Goal: Check status: Check status

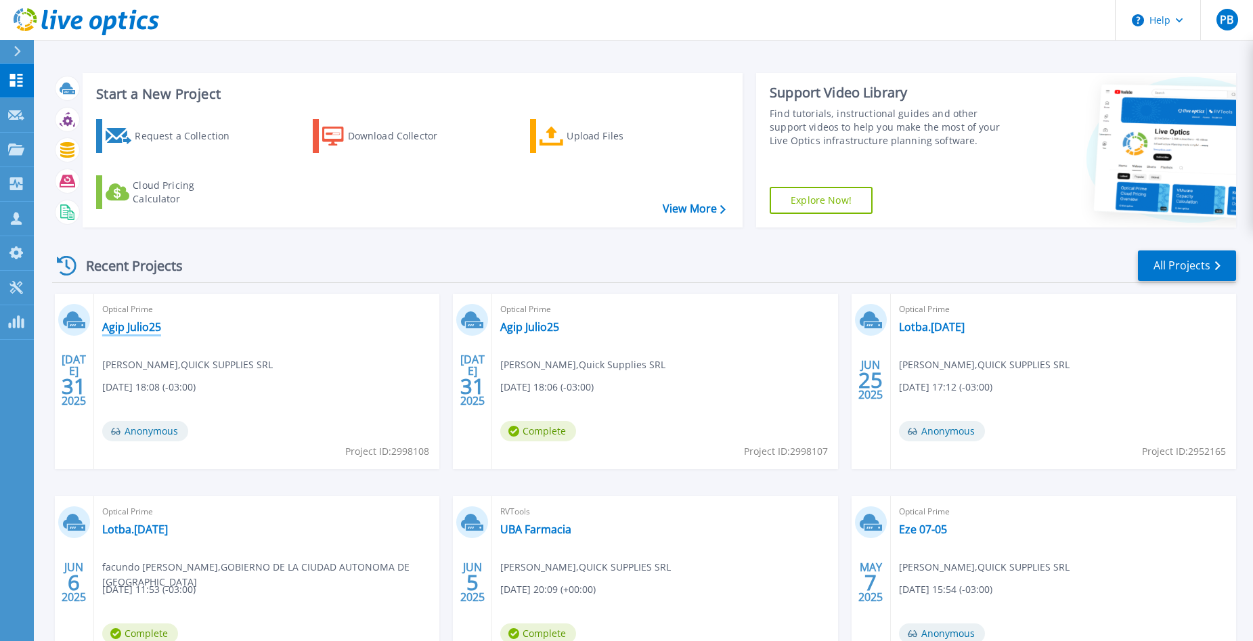
click at [135, 331] on link "Agip Julio25" at bounding box center [131, 327] width 59 height 14
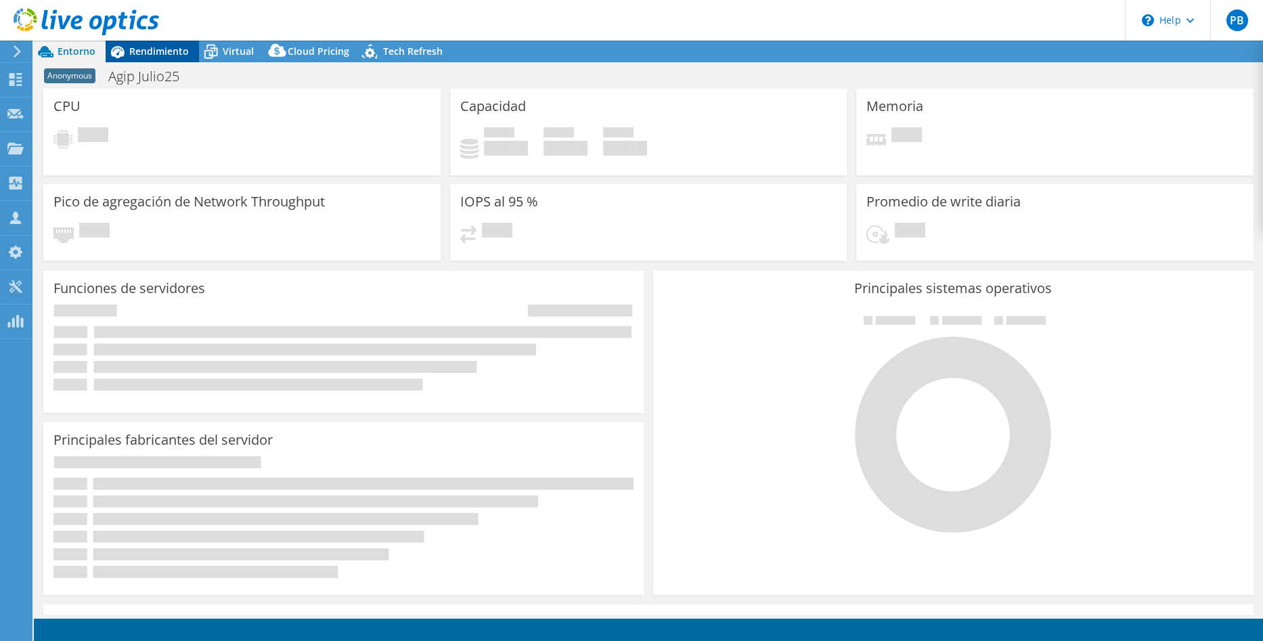
select select "USD"
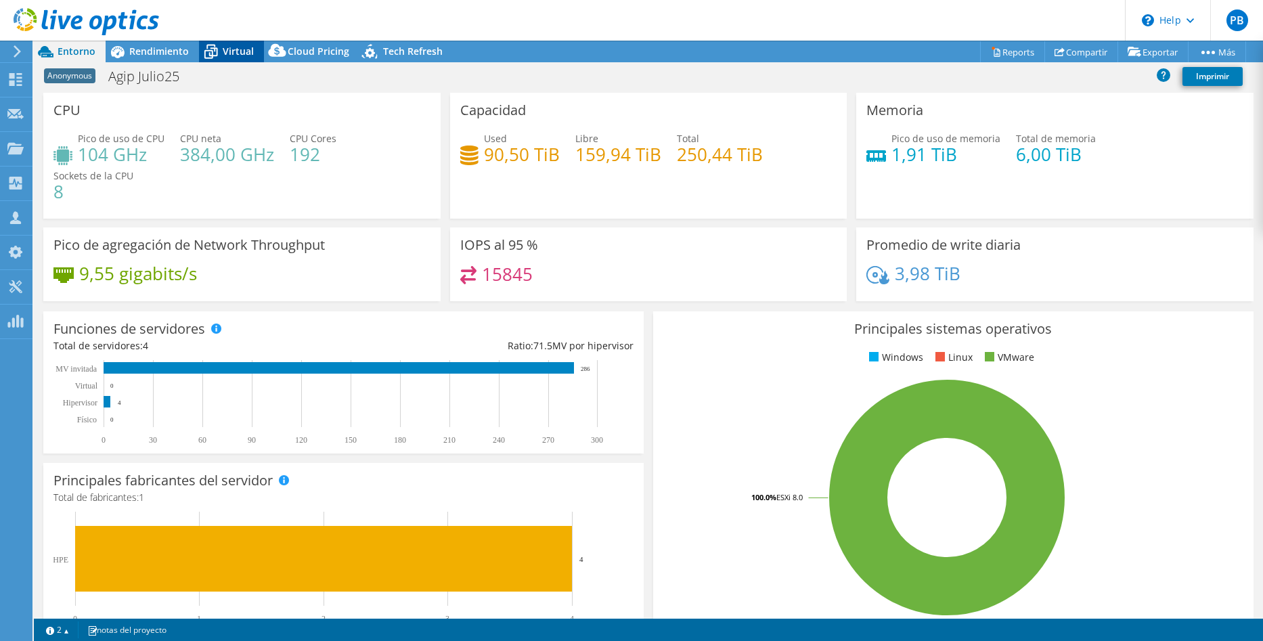
click at [246, 53] on span "Virtual" at bounding box center [238, 51] width 31 height 13
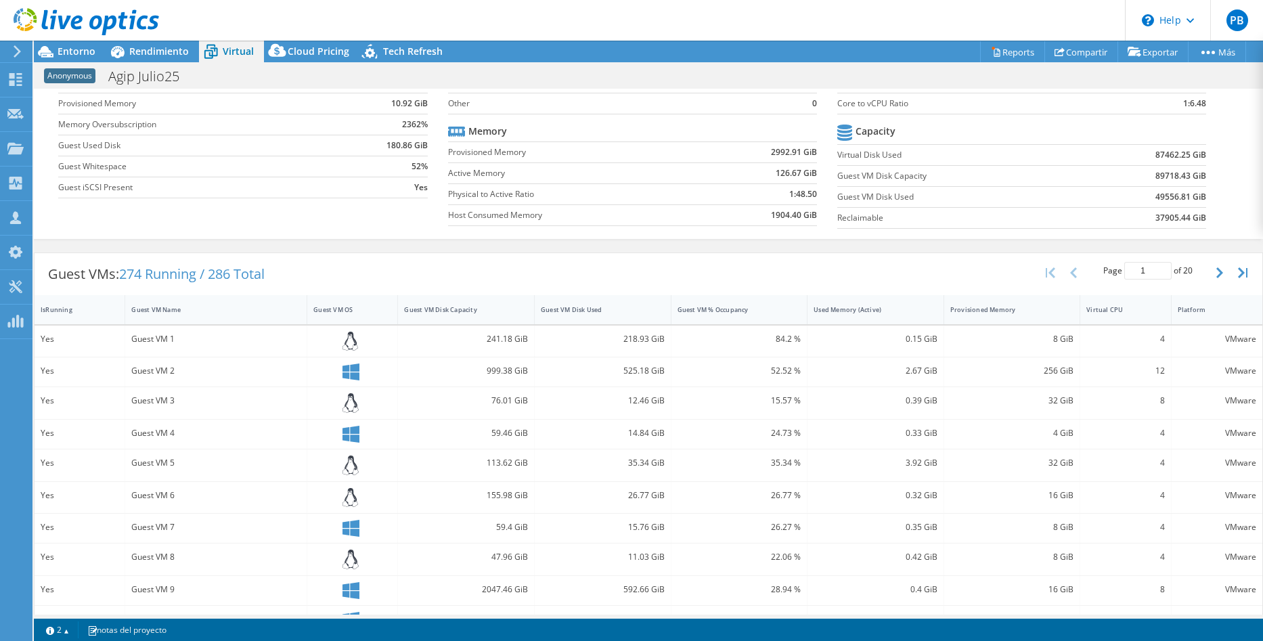
scroll to position [135, 0]
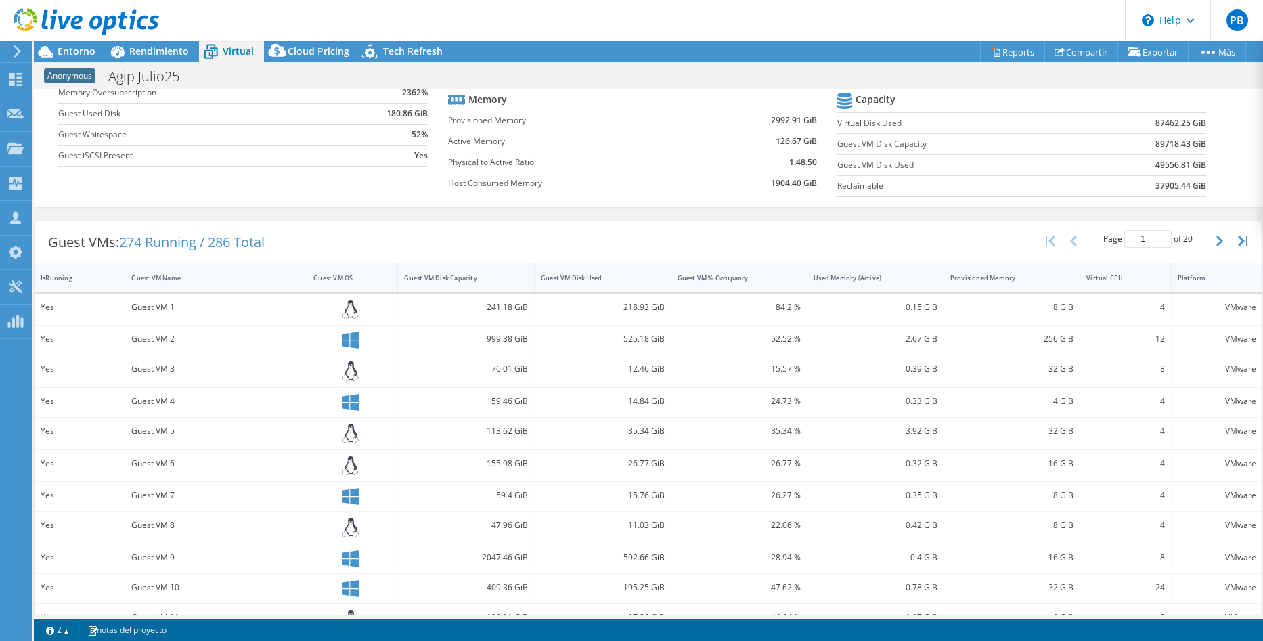
drag, startPoint x: 512, startPoint y: 458, endPoint x: 785, endPoint y: 447, distance: 273.1
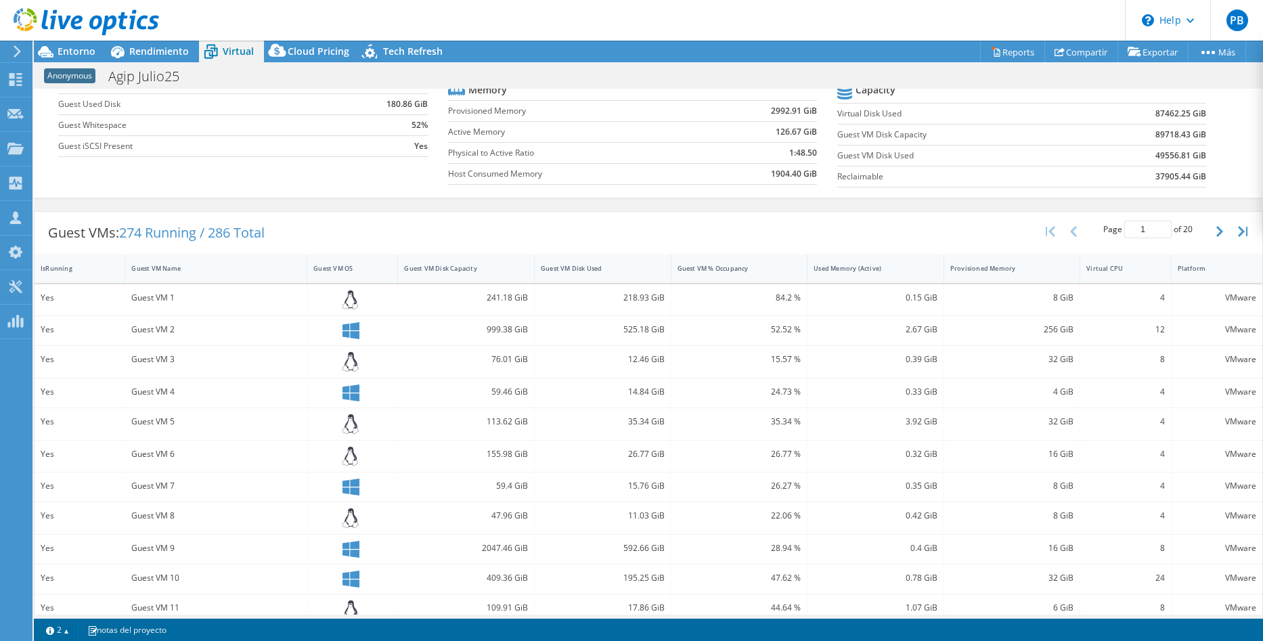
scroll to position [0, 0]
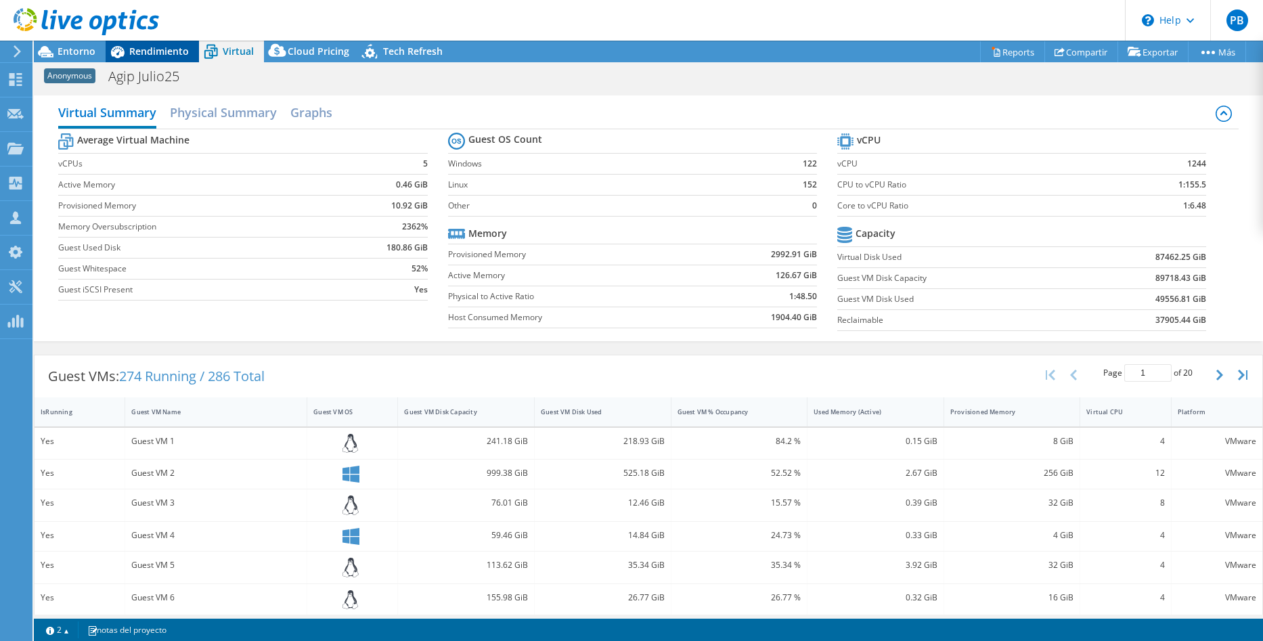
click at [112, 59] on icon at bounding box center [118, 52] width 24 height 24
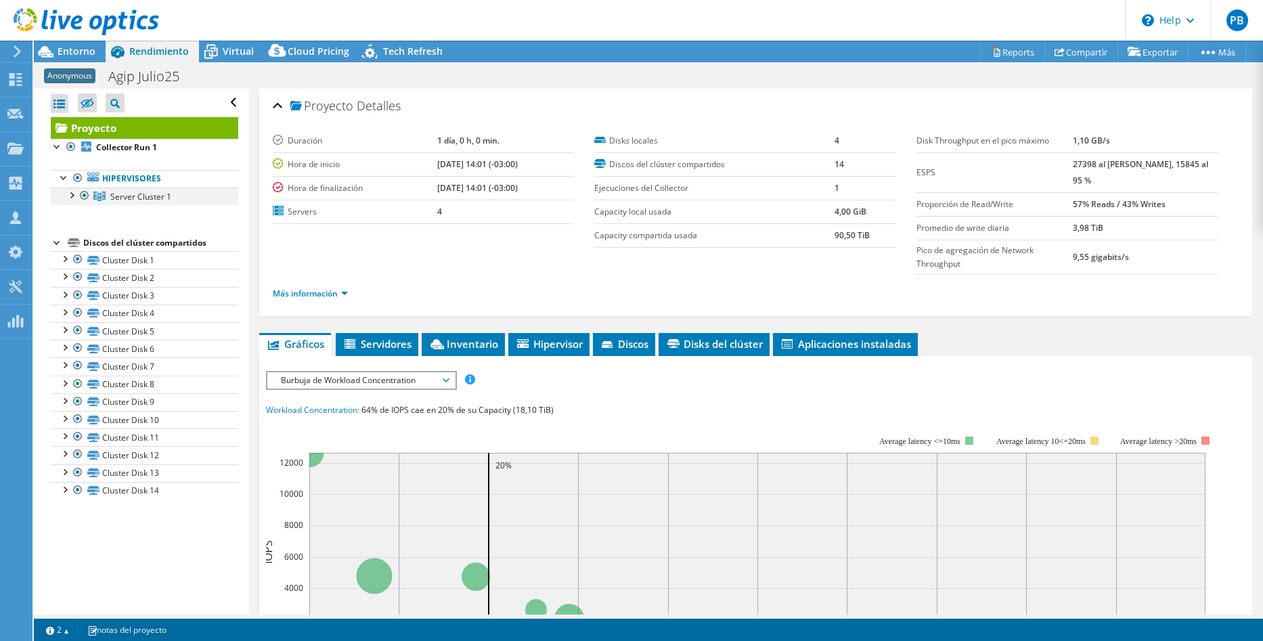
click at [70, 198] on div at bounding box center [71, 195] width 14 height 14
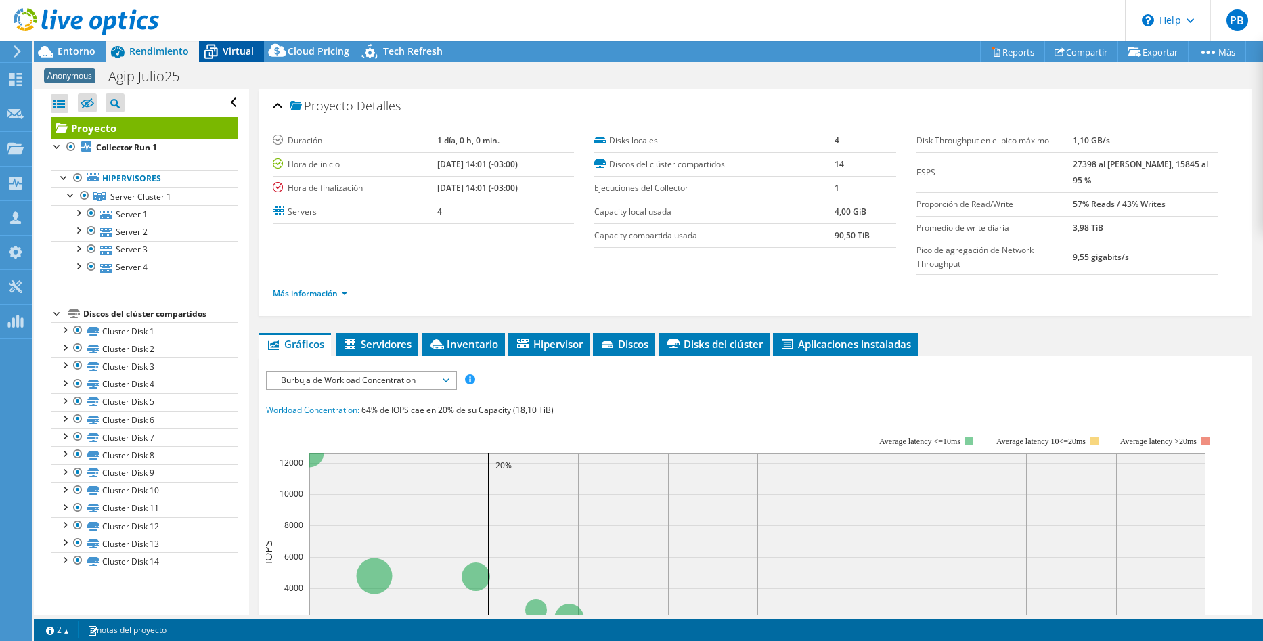
click at [233, 56] on span "Virtual" at bounding box center [238, 51] width 31 height 13
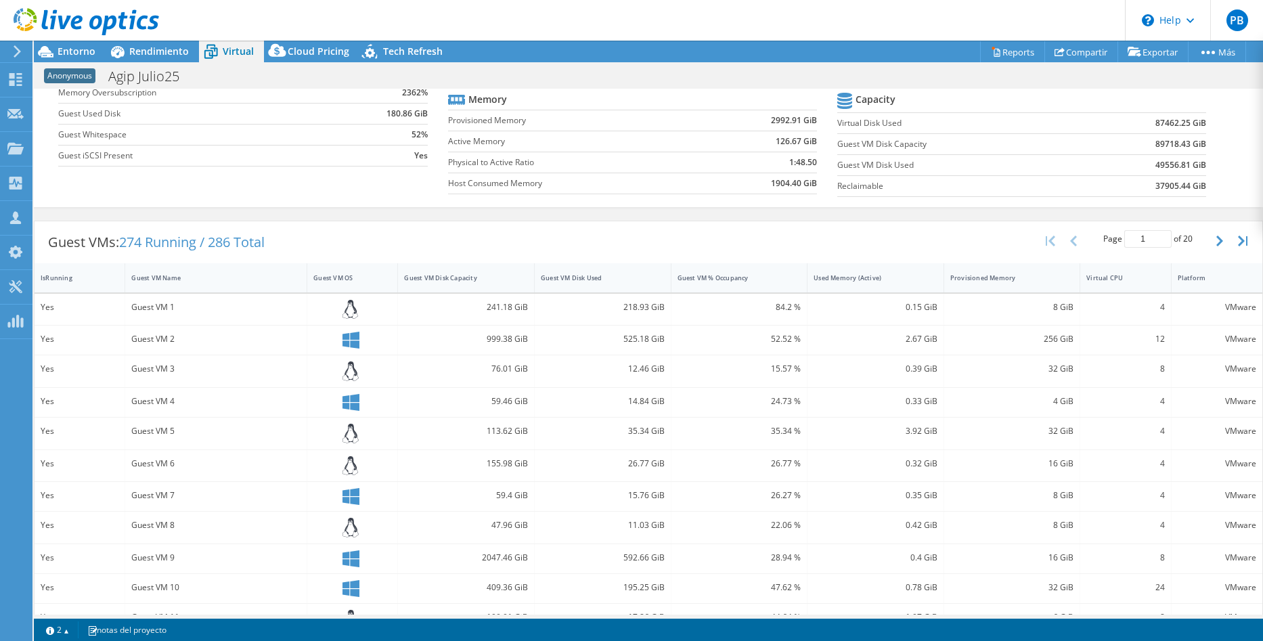
scroll to position [135, 0]
click at [583, 278] on div "Guest VM Disk Used" at bounding box center [595, 276] width 108 height 9
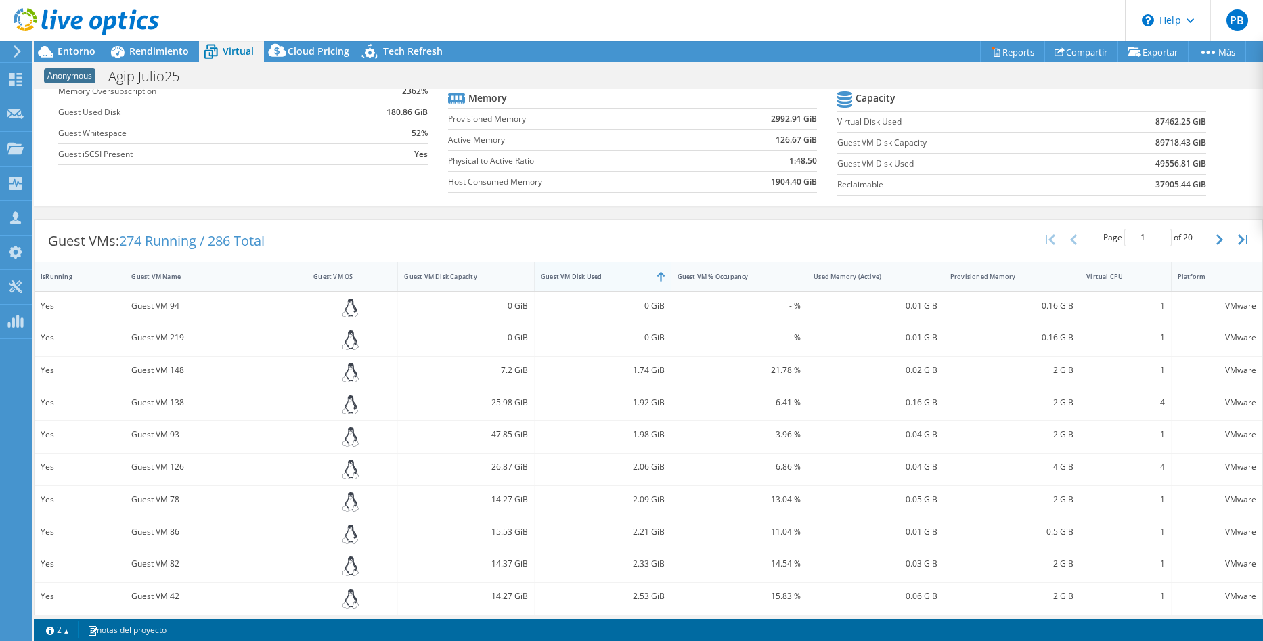
click at [573, 276] on div "Guest VM Disk Used" at bounding box center [595, 276] width 108 height 9
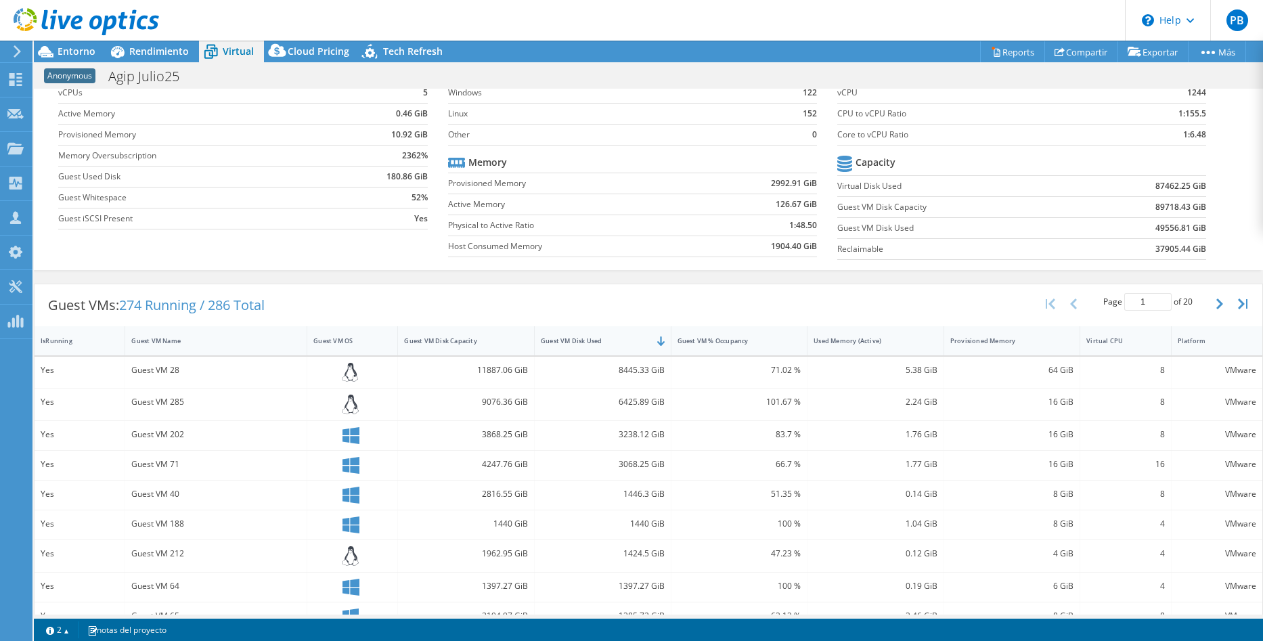
scroll to position [0, 0]
